Goal: Check status: Check status

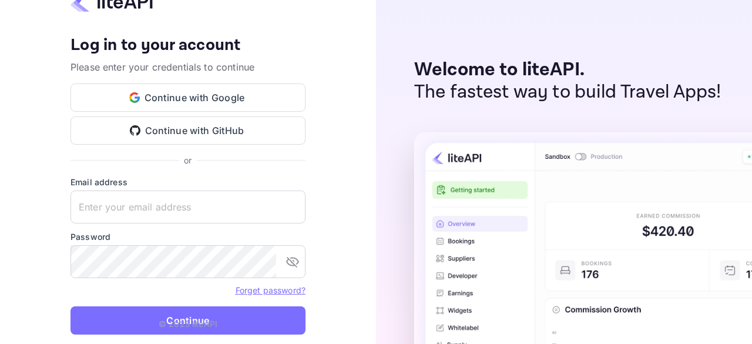
type input "zen.abddin@tbo.com"
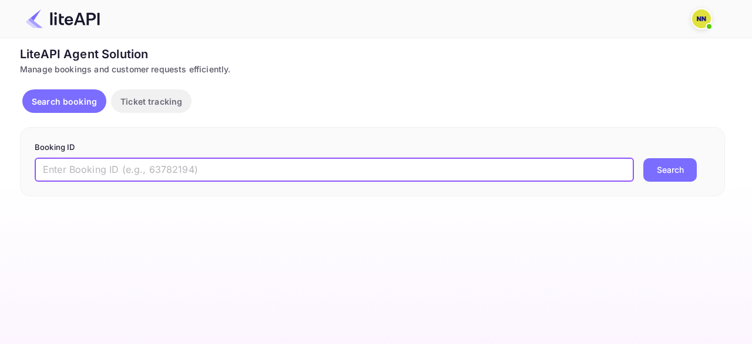
click at [141, 165] on input "text" at bounding box center [335, 170] width 600 height 24
paste input "8879462"
type input "8879462"
drag, startPoint x: 678, startPoint y: 173, endPoint x: 672, endPoint y: 197, distance: 25.4
click at [678, 172] on button "Search" at bounding box center [670, 170] width 53 height 24
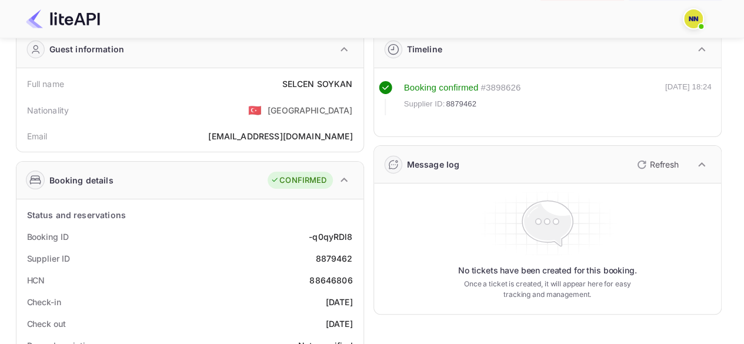
scroll to position [118, 0]
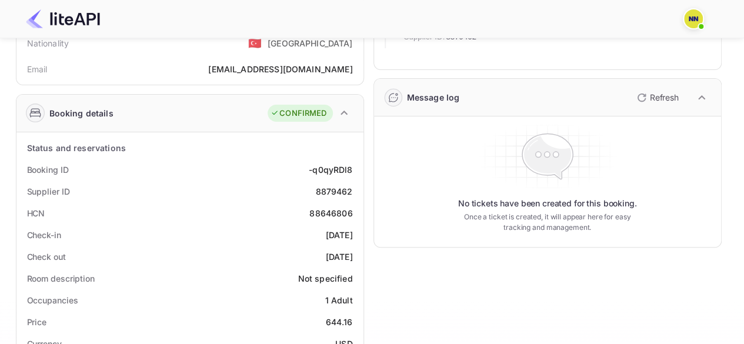
click at [320, 211] on div "88646806" at bounding box center [330, 213] width 43 height 12
copy div "88646806"
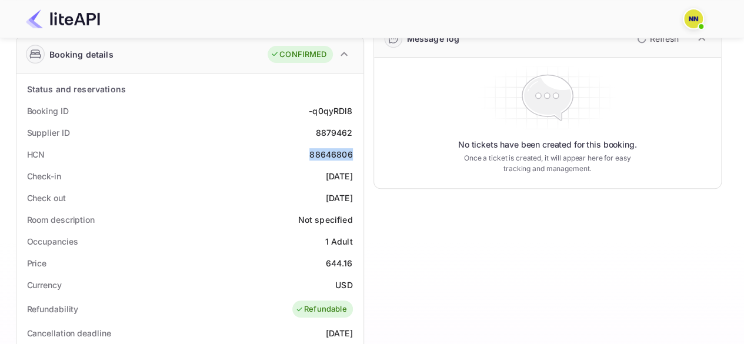
scroll to position [0, 0]
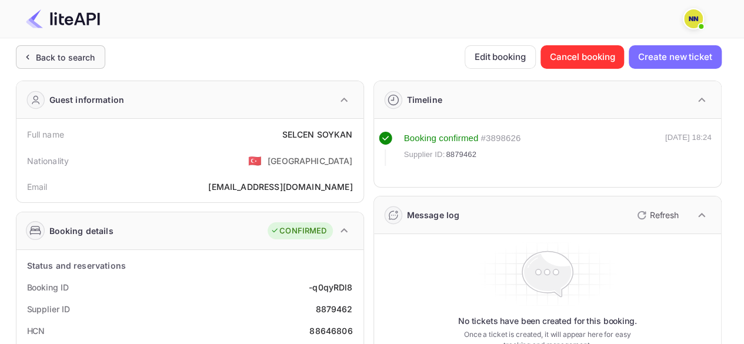
click at [68, 61] on div "Back to search" at bounding box center [65, 57] width 59 height 12
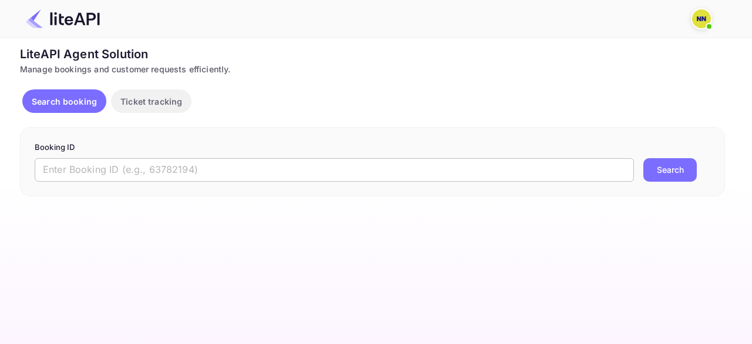
click at [113, 175] on input "text" at bounding box center [335, 170] width 600 height 24
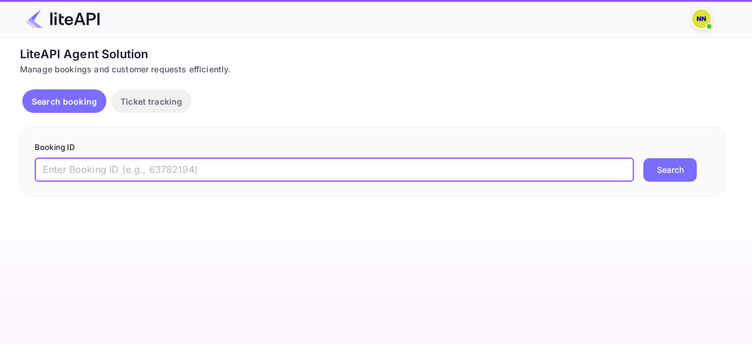
paste input "8902267"
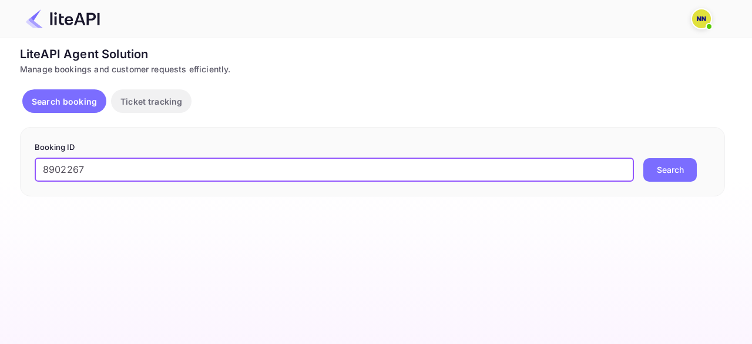
type input "8902267"
click at [676, 168] on button "Search" at bounding box center [670, 170] width 53 height 24
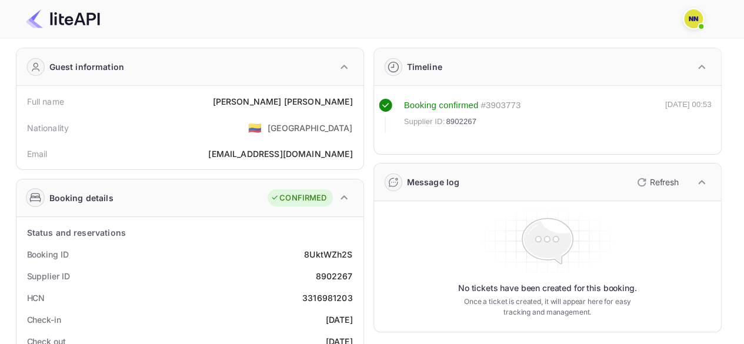
scroll to position [59, 0]
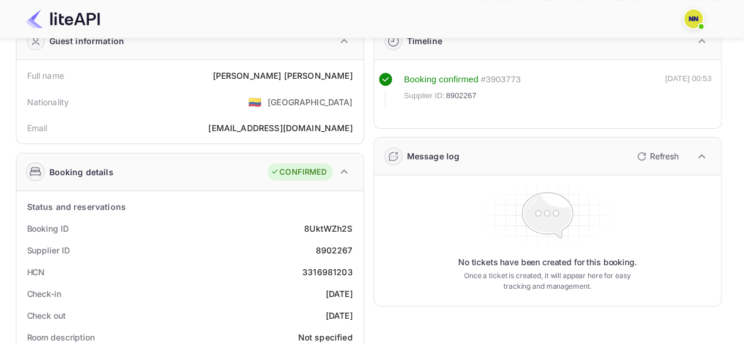
click at [316, 264] on div "HCN 3316981203" at bounding box center [189, 272] width 337 height 22
click at [317, 269] on div "3316981203" at bounding box center [327, 272] width 51 height 12
click at [318, 270] on div "3316981203" at bounding box center [327, 272] width 51 height 12
copy div "3316981203"
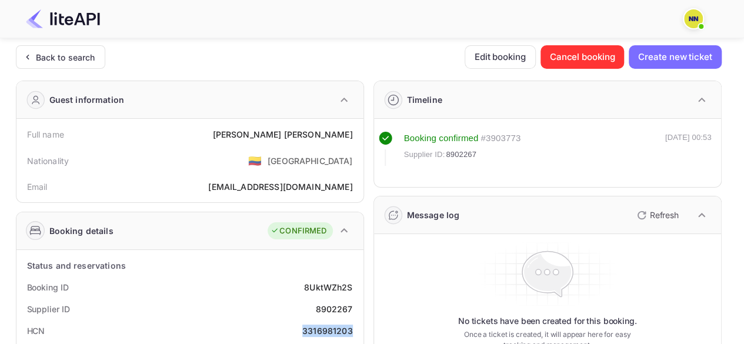
scroll to position [0, 0]
drag, startPoint x: 99, startPoint y: 56, endPoint x: 0, endPoint y: 336, distance: 296.7
click at [99, 56] on div "Back to search" at bounding box center [60, 57] width 89 height 24
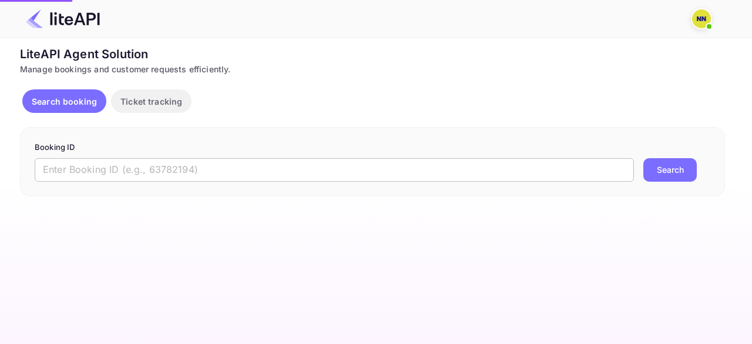
click at [244, 162] on input "text" at bounding box center [335, 170] width 600 height 24
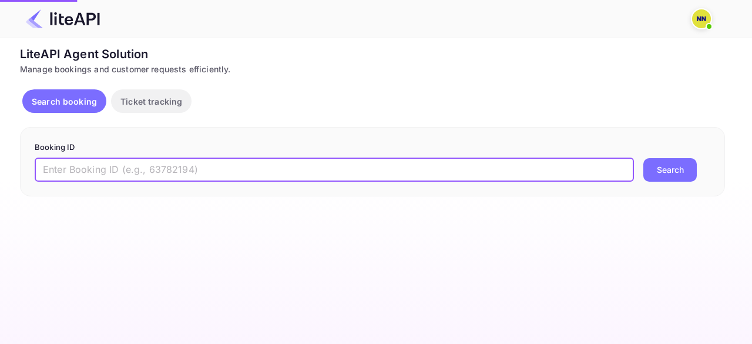
paste input "8900420"
type input "8900420"
drag, startPoint x: 675, startPoint y: 166, endPoint x: 671, endPoint y: 176, distance: 10.3
click at [675, 167] on button "Search" at bounding box center [670, 170] width 53 height 24
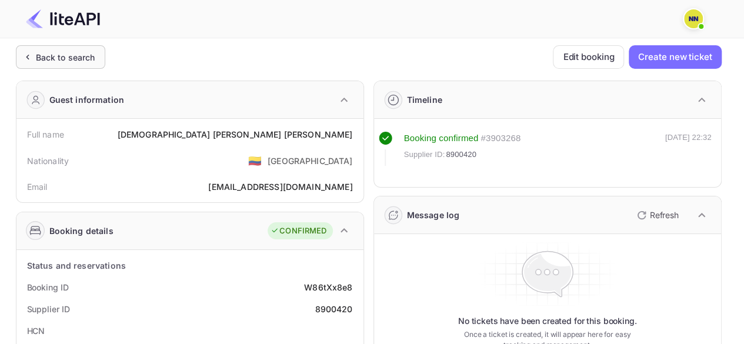
click at [83, 53] on div "Back to search" at bounding box center [65, 57] width 59 height 12
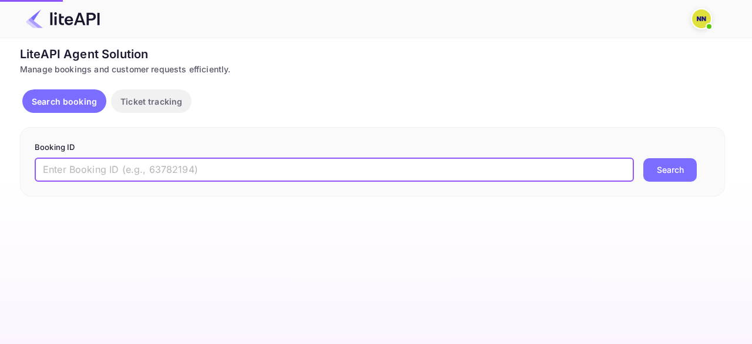
click at [140, 173] on input "text" at bounding box center [335, 170] width 600 height 24
paste input "8909373"
type input "8909373"
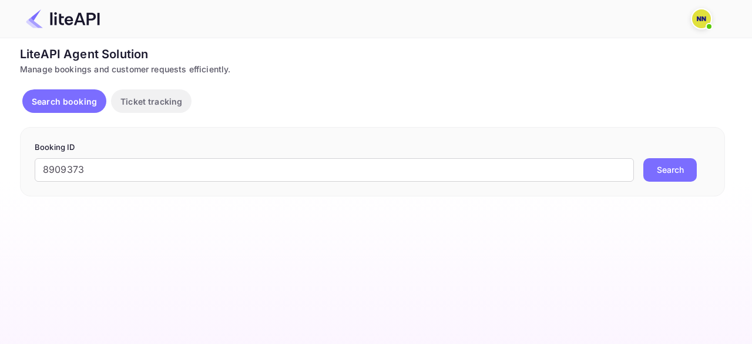
click at [688, 176] on button "Search" at bounding box center [670, 170] width 53 height 24
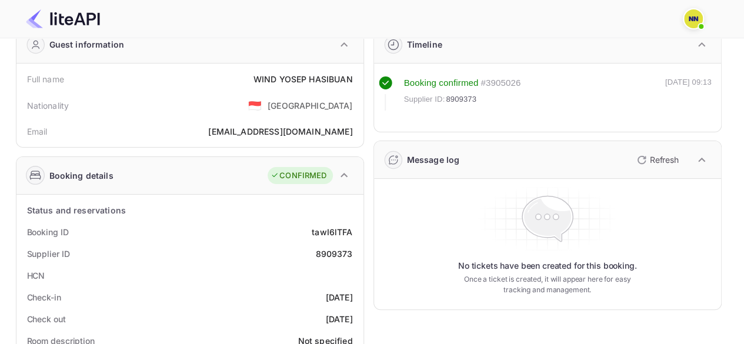
scroll to position [118, 0]
